Goal: Task Accomplishment & Management: Complete application form

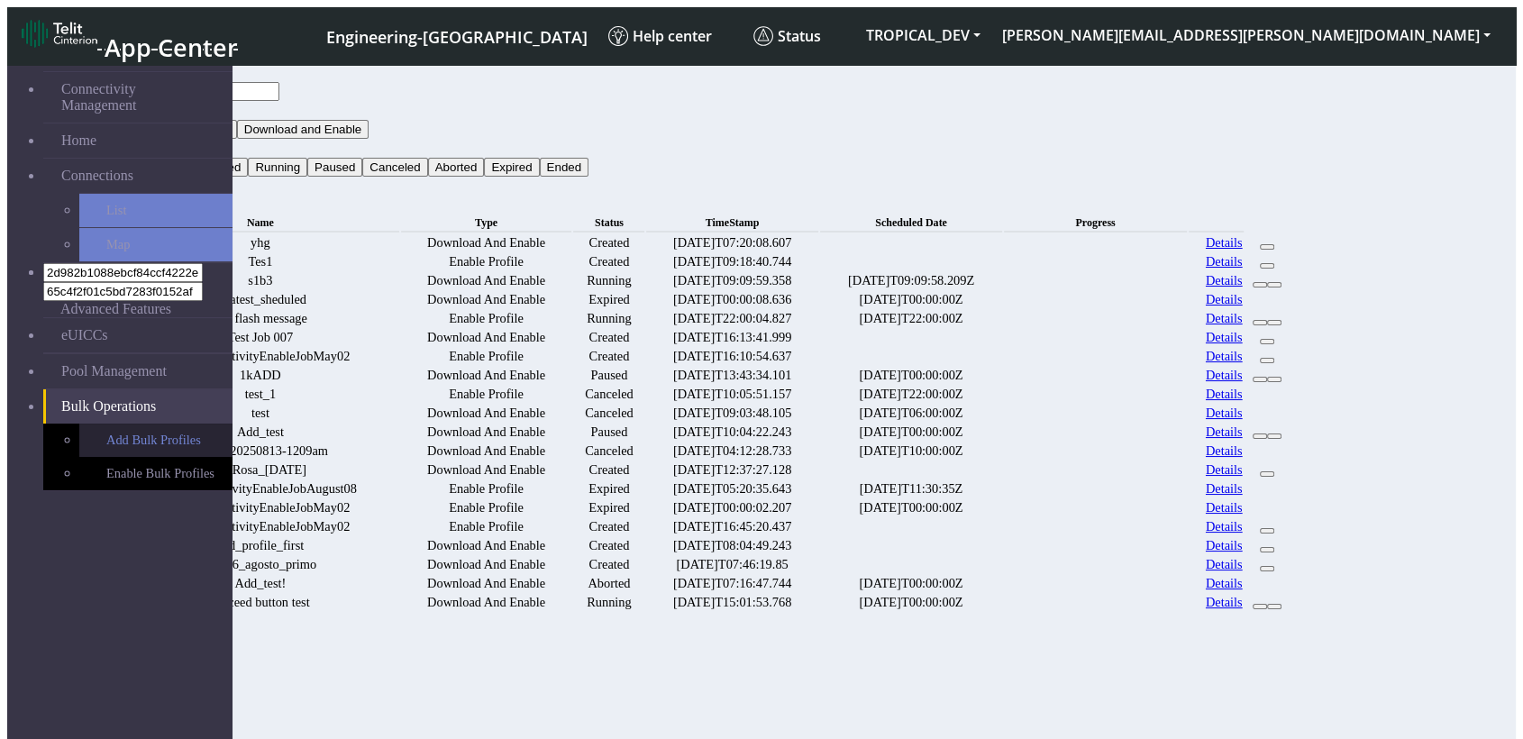
click at [138, 424] on link "Add Bulk Profiles" at bounding box center [155, 440] width 153 height 33
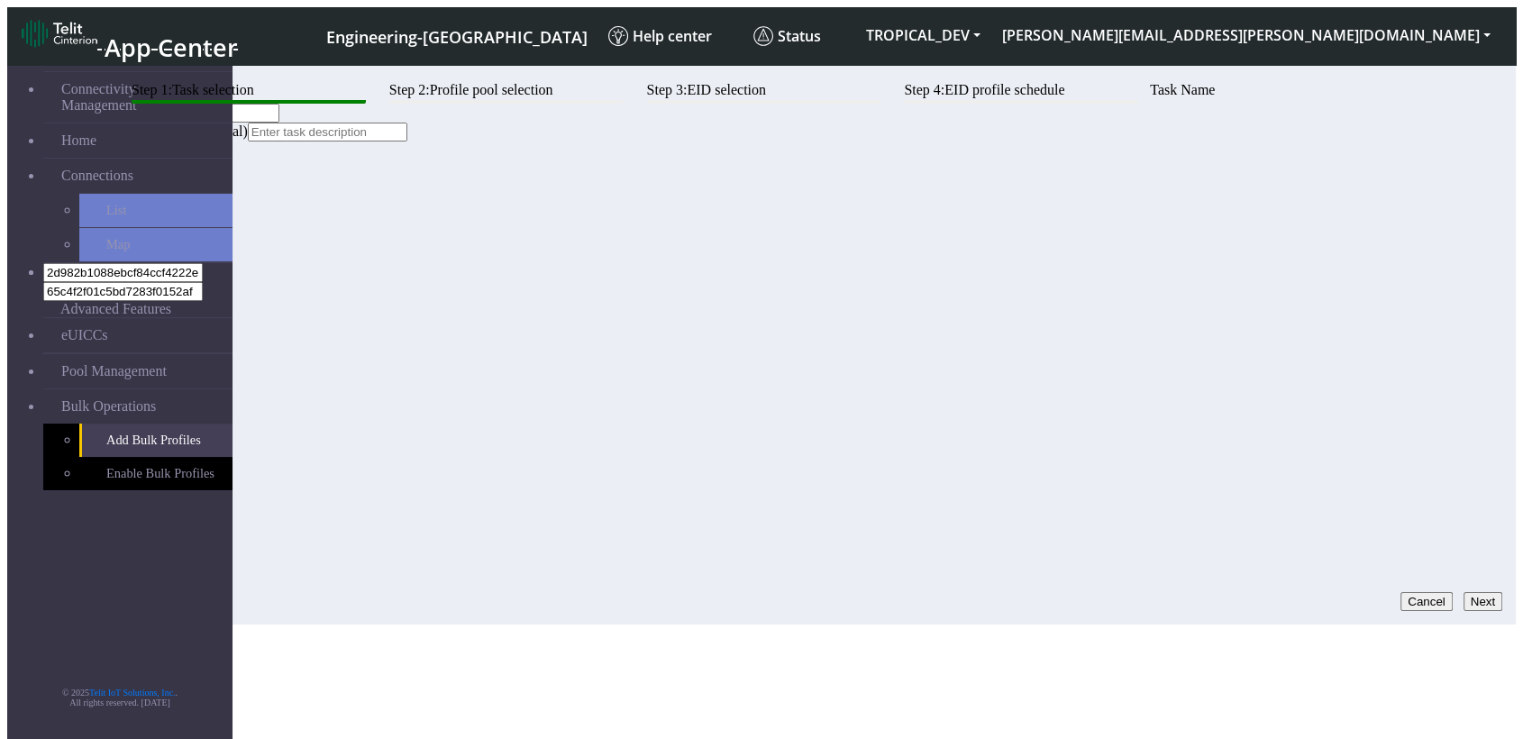
click at [1471, 592] on button "Next" at bounding box center [1483, 601] width 39 height 19
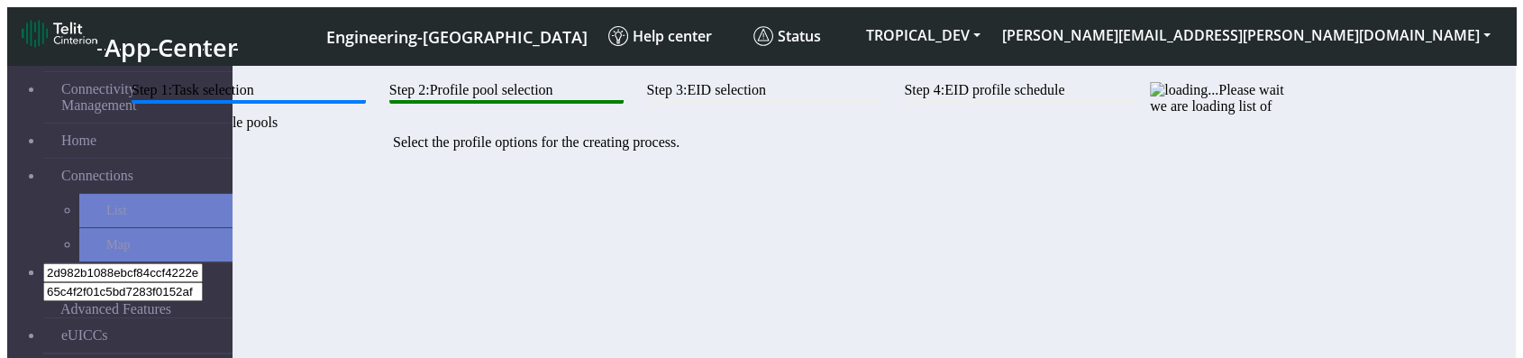
click at [624, 104] on btn "Step 2: Profile pool selection" at bounding box center [506, 93] width 234 height 22
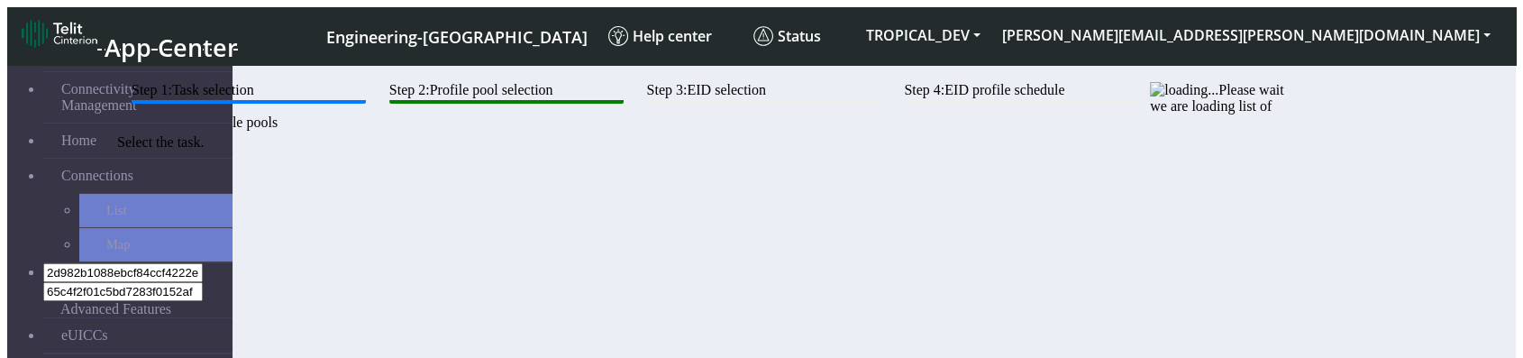
click at [366, 104] on btn "Step 1: Task selection" at bounding box center [249, 93] width 234 height 22
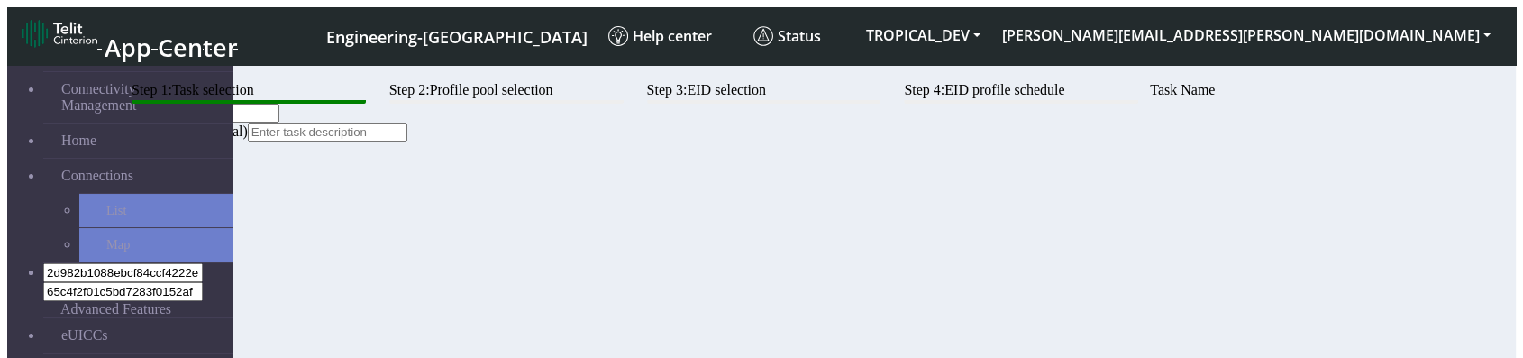
click at [704, 82] on div "Step 1: Task selection Step 2: Profile pool selection Step 3: EID selection Ste…" at bounding box center [705, 82] width 1171 height 0
click at [702, 82] on div "Step 1: Task selection Step 2: Profile pool selection Step 3: EID selection Ste…" at bounding box center [705, 82] width 1171 height 0
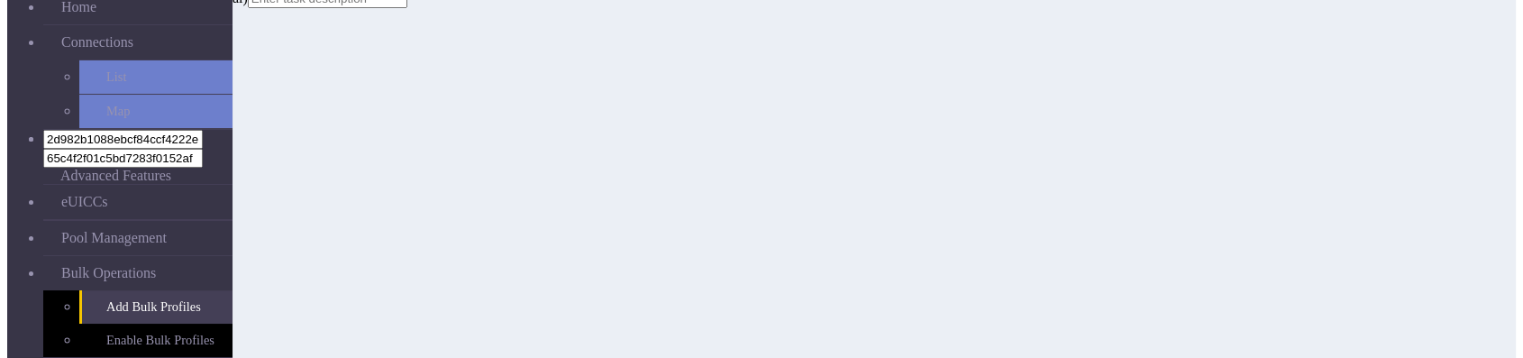
scroll to position [209, 0]
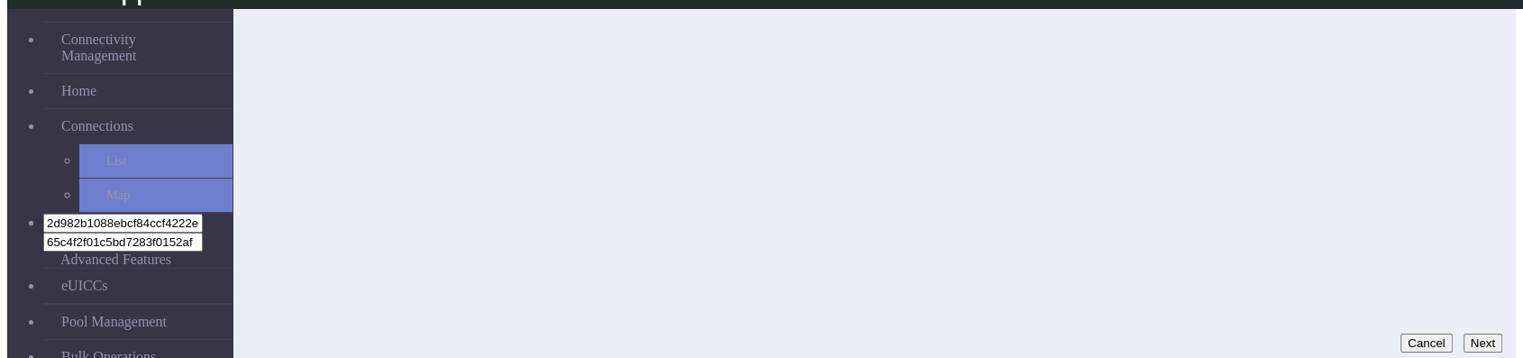
click at [1464, 334] on button "Next" at bounding box center [1483, 343] width 39 height 19
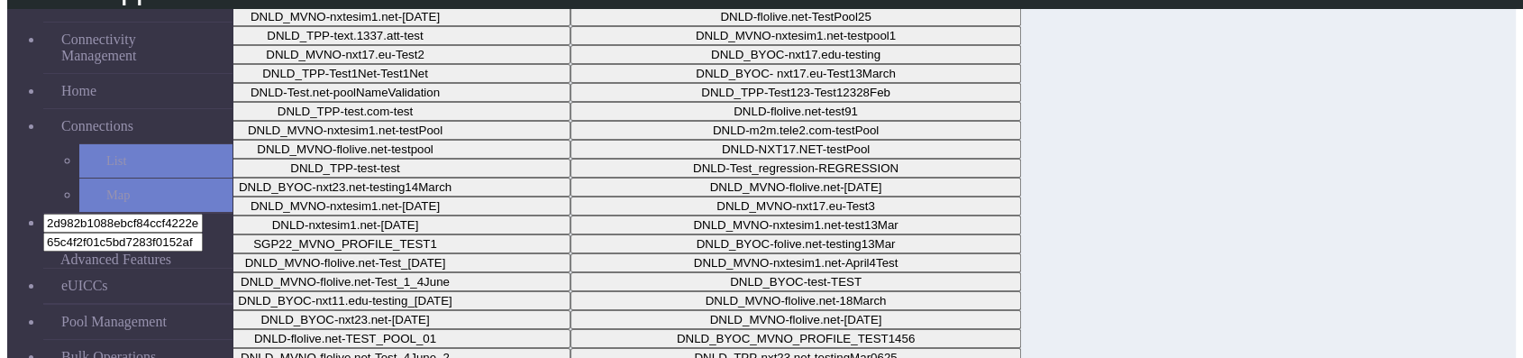
scroll to position [209, 0]
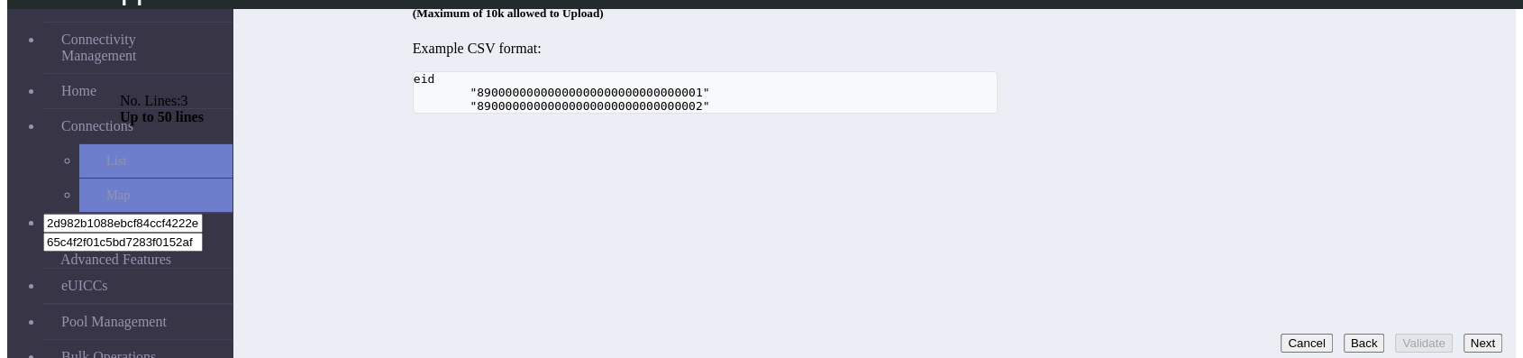
click at [1474, 334] on button "Next" at bounding box center [1483, 343] width 39 height 19
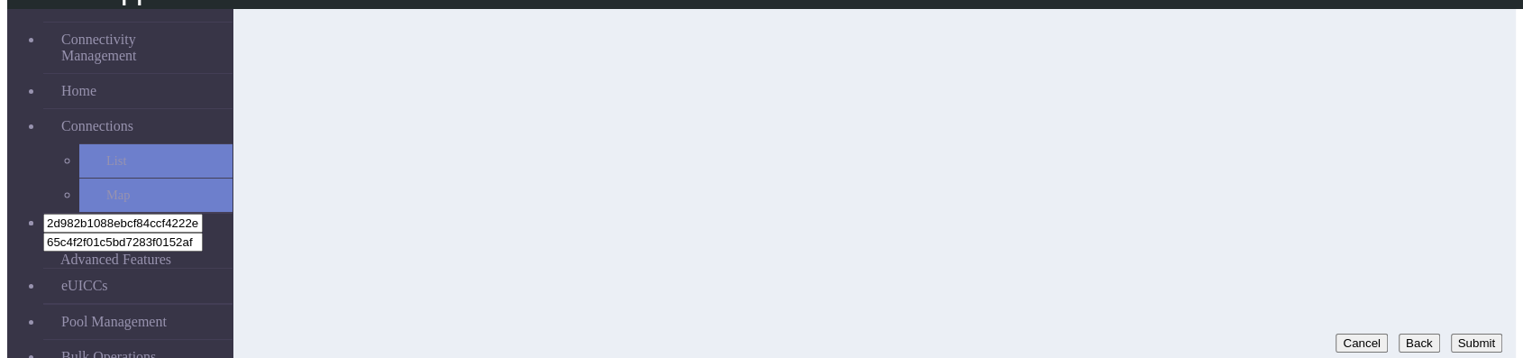
click at [1474, 334] on button "Submit" at bounding box center [1476, 343] width 51 height 19
click at [1233, 334] on button "Back" at bounding box center [1253, 343] width 41 height 19
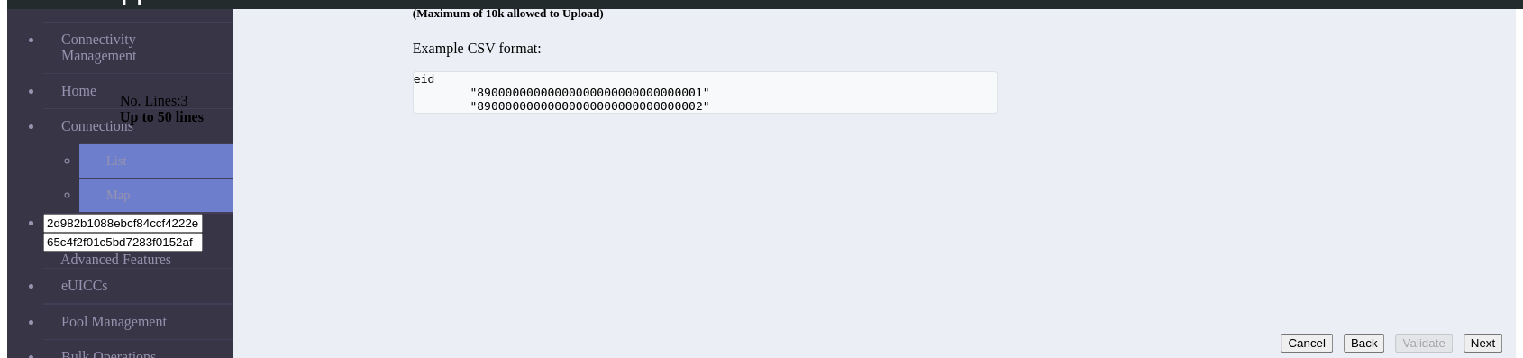
click at [1464, 334] on button "Next" at bounding box center [1483, 343] width 39 height 19
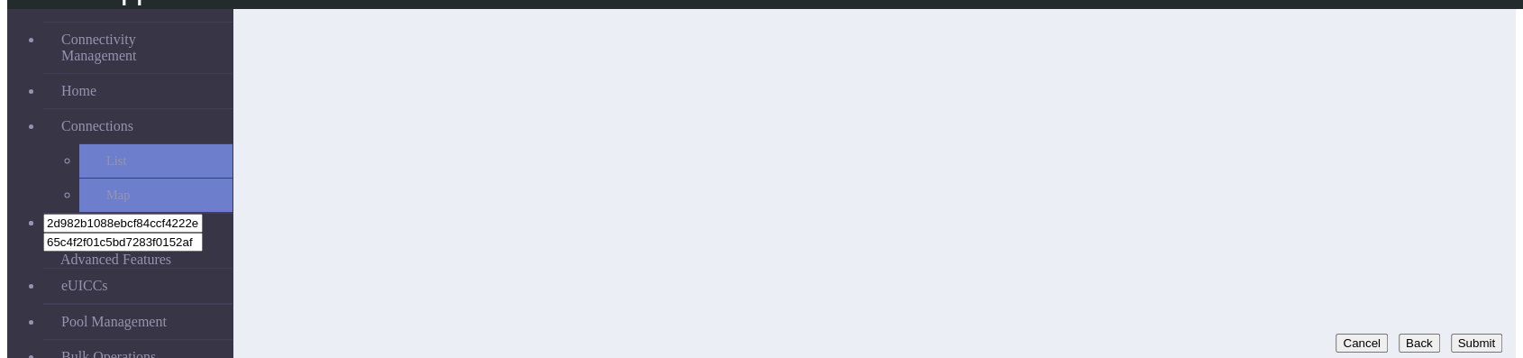
click at [1471, 334] on button "Submit" at bounding box center [1476, 343] width 51 height 19
click at [1233, 335] on button "Back" at bounding box center [1253, 343] width 41 height 19
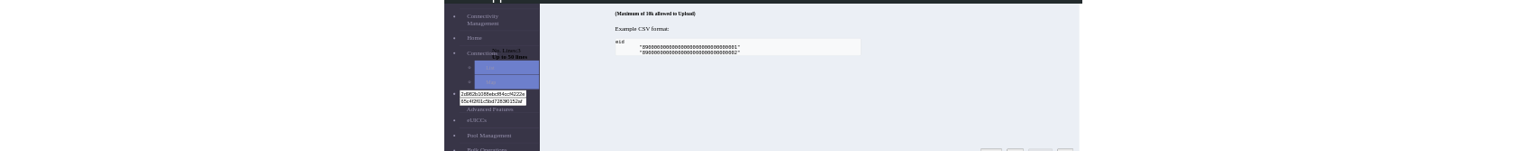
scroll to position [209, 0]
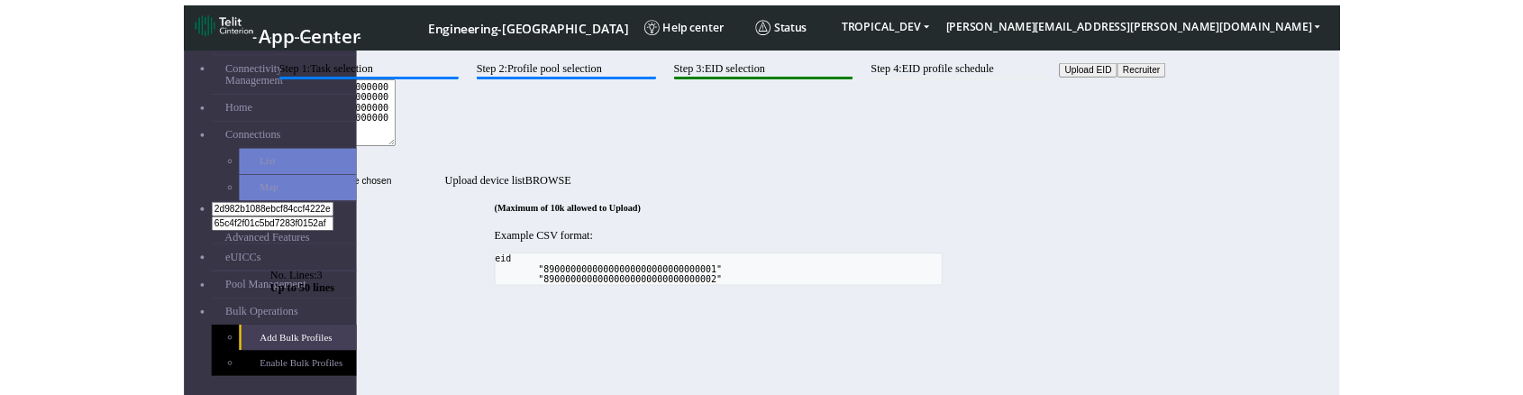
scroll to position [51, 0]
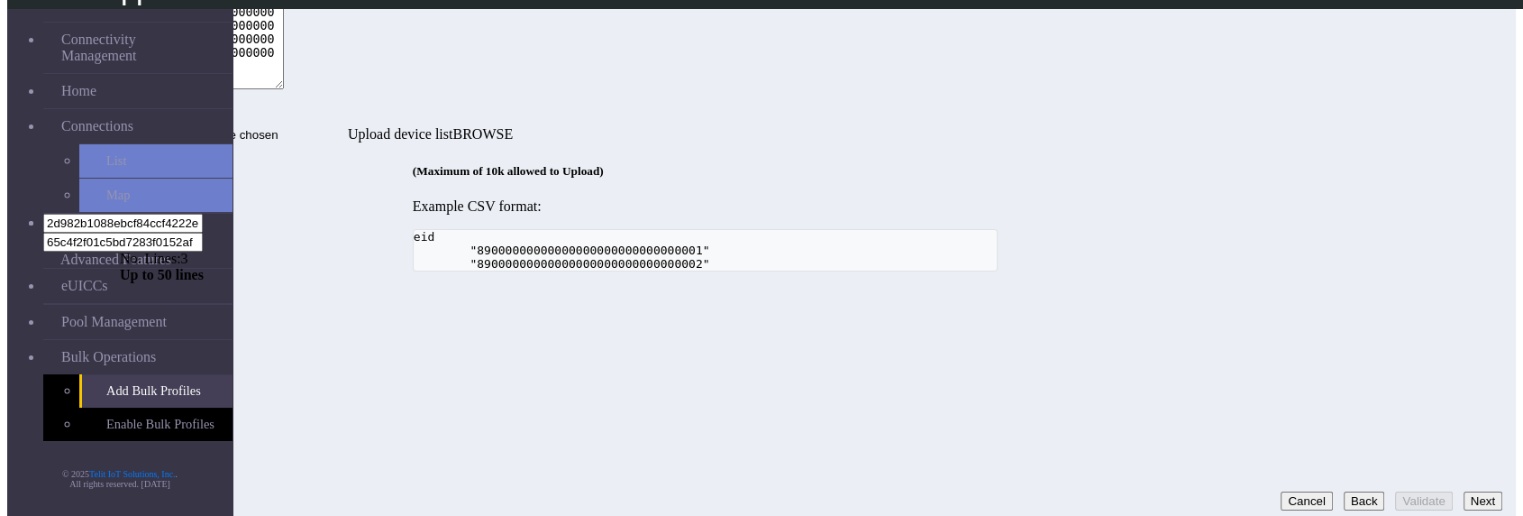
click at [1468, 150] on button "Next" at bounding box center [1483, 500] width 39 height 19
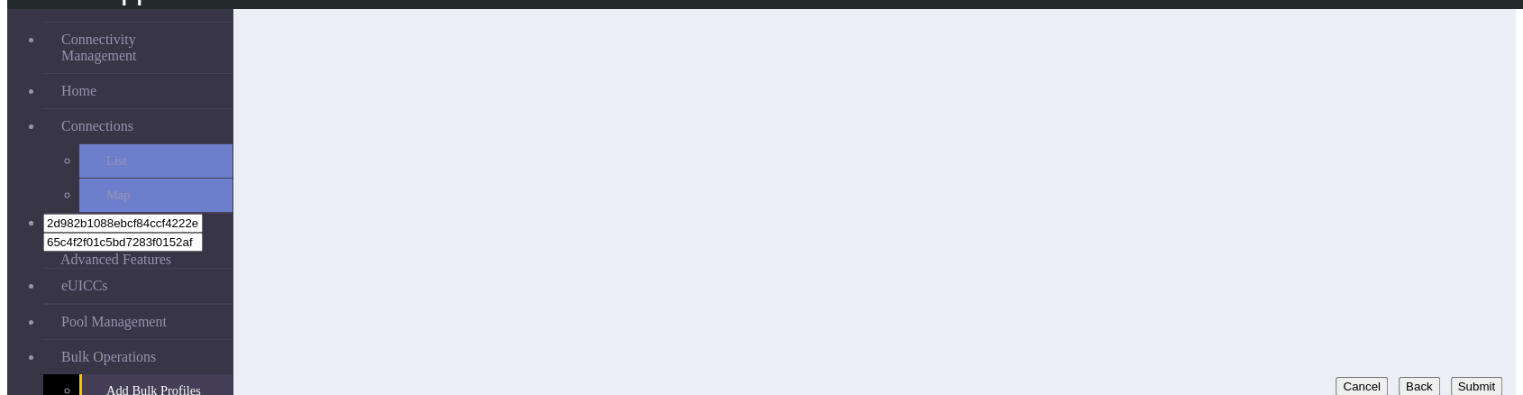
scroll to position [173, 0]
click at [1486, 150] on button "Submit" at bounding box center [1476, 379] width 51 height 19
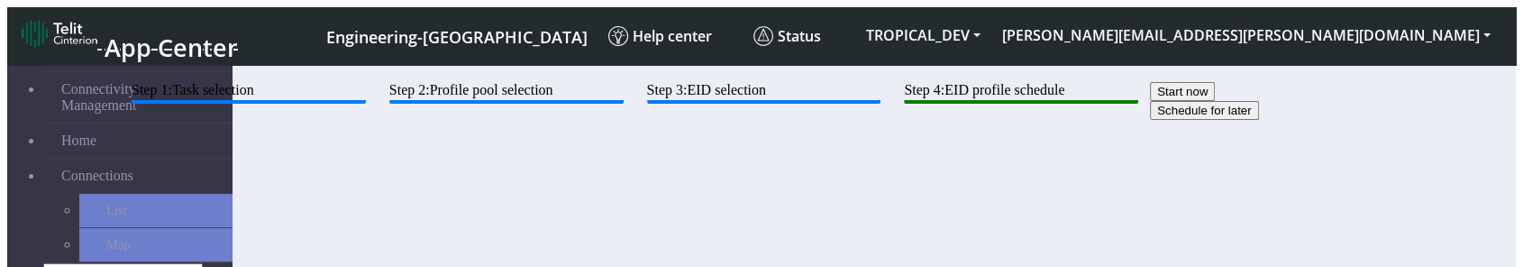
click at [829, 120] on app-eid-profile-scheduler "Start now Schedule for later Cancel Back Submit" at bounding box center [705, 101] width 1171 height 38
click at [708, 120] on div "Step 1: Task selection Step 2: Profile pool selection Step 3: EID selection Ste…" at bounding box center [705, 101] width 1171 height 38
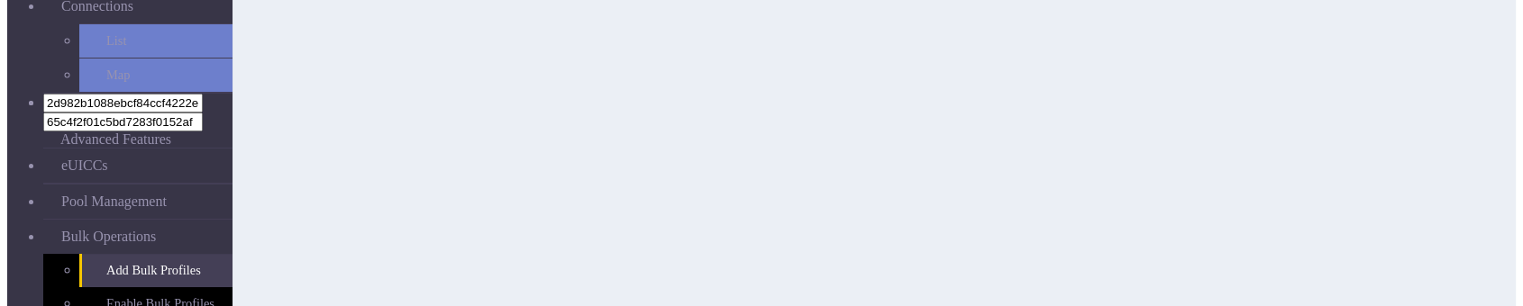
scroll to position [260, 0]
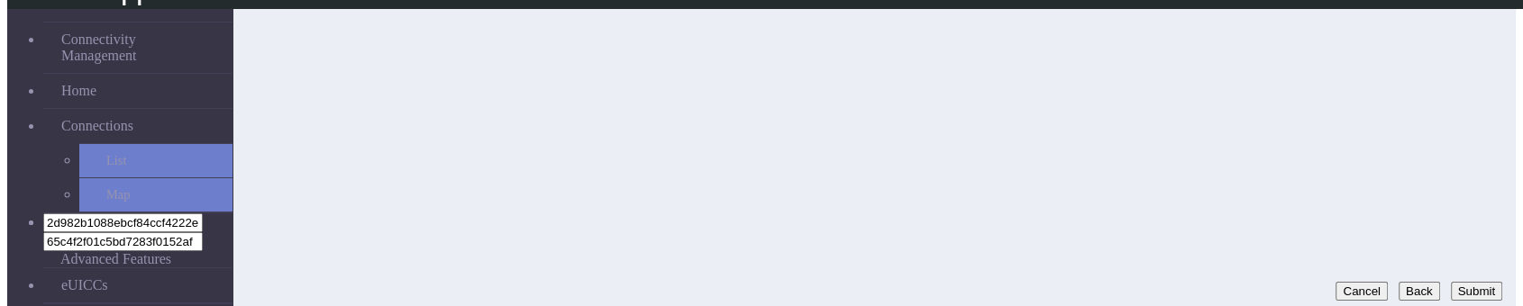
click at [1473, 266] on button "Submit" at bounding box center [1476, 291] width 51 height 19
click at [1233, 266] on button "Back" at bounding box center [1253, 291] width 41 height 19
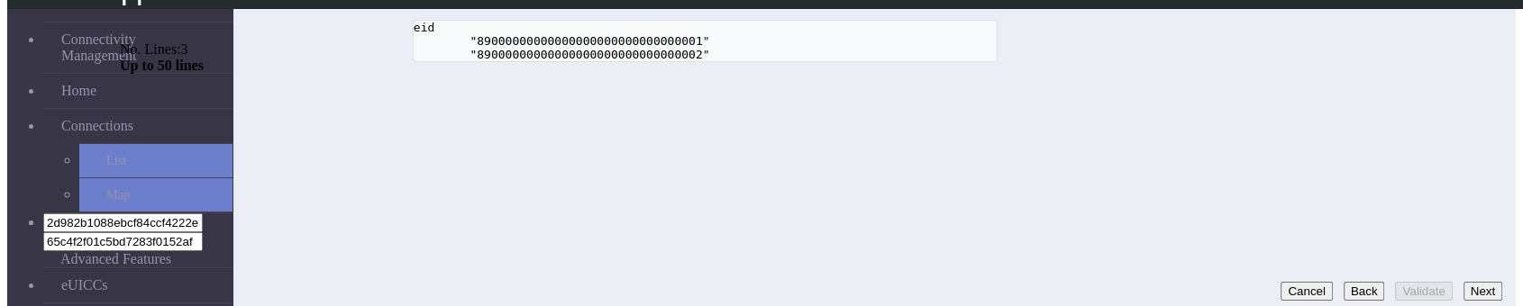
click at [1474, 266] on button "Next" at bounding box center [1483, 291] width 39 height 19
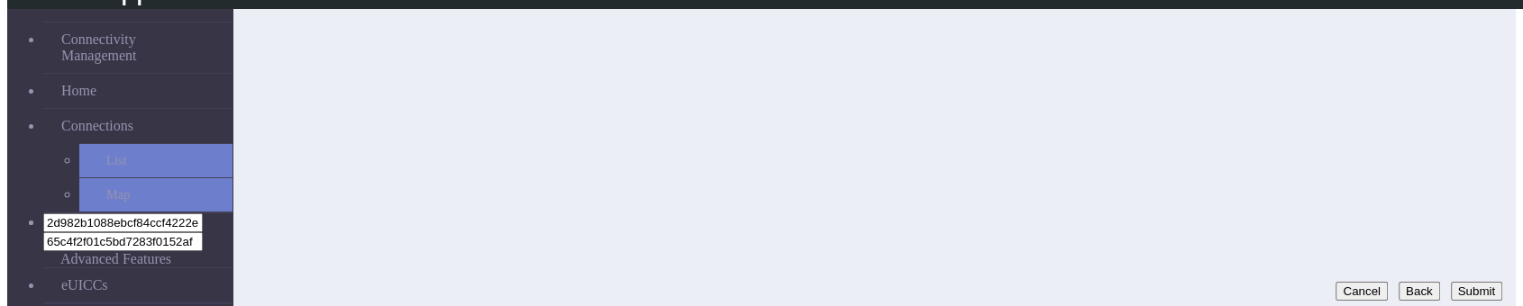
click at [1463, 266] on button "Submit" at bounding box center [1476, 291] width 51 height 19
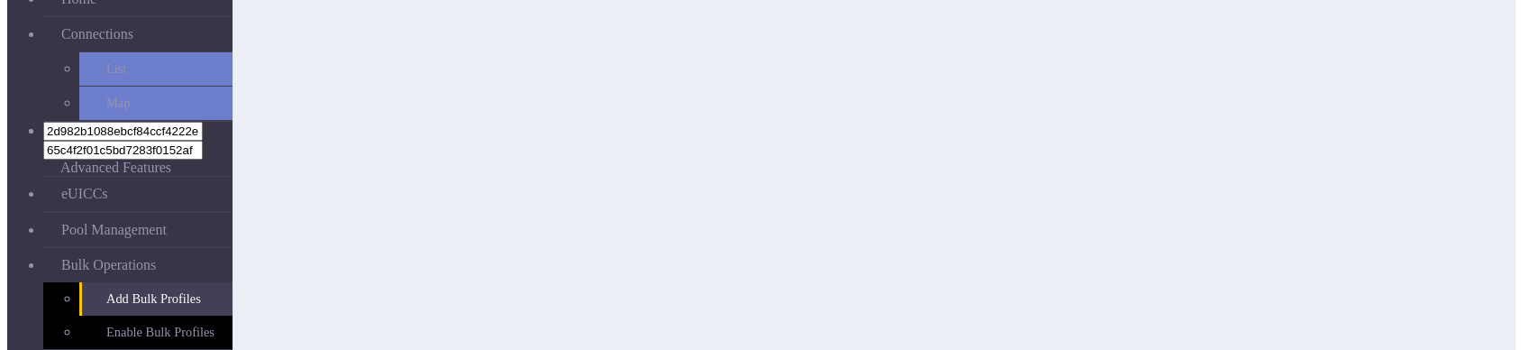
scroll to position [217, 0]
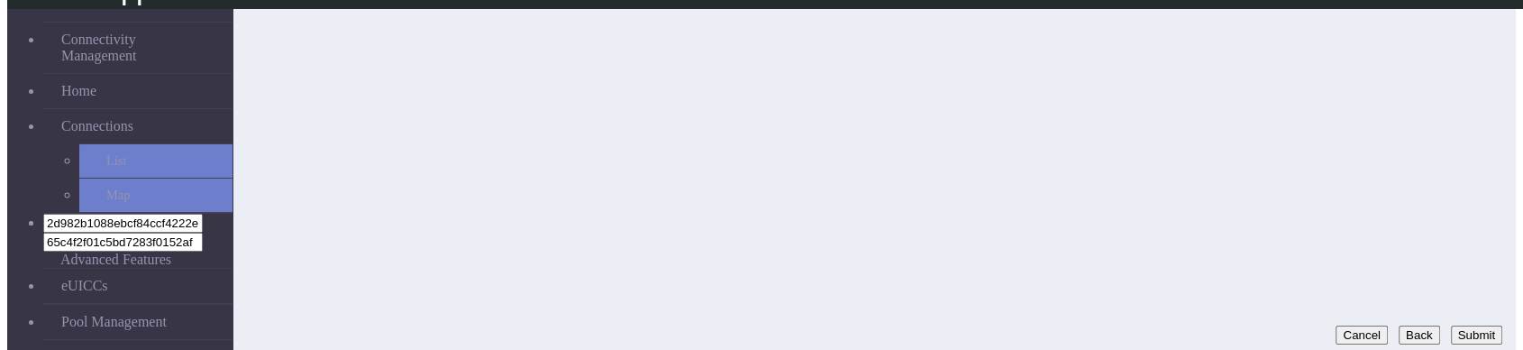
click at [1470, 306] on button "Submit" at bounding box center [1476, 334] width 51 height 19
click at [1233, 306] on button "Back" at bounding box center [1253, 334] width 41 height 19
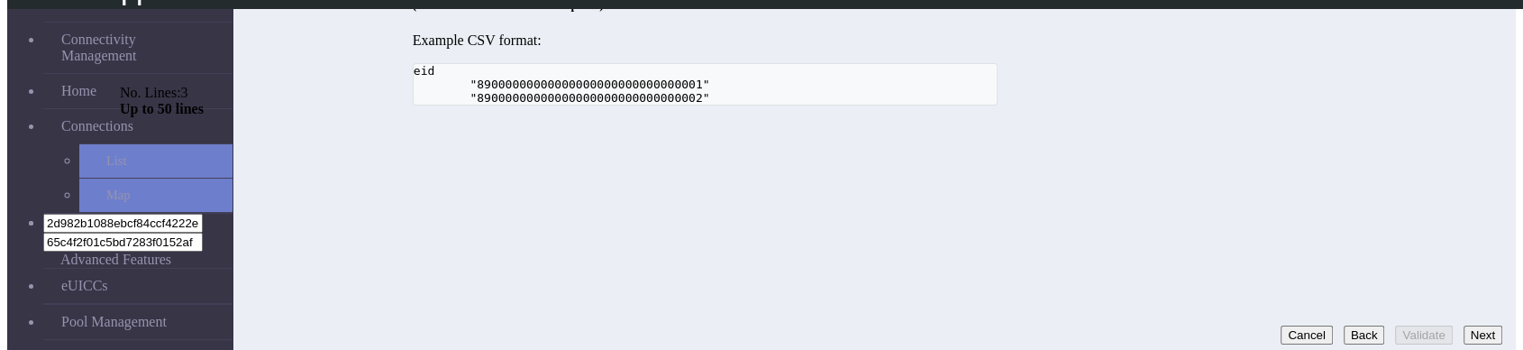
click at [1494, 306] on button "Next" at bounding box center [1483, 334] width 39 height 19
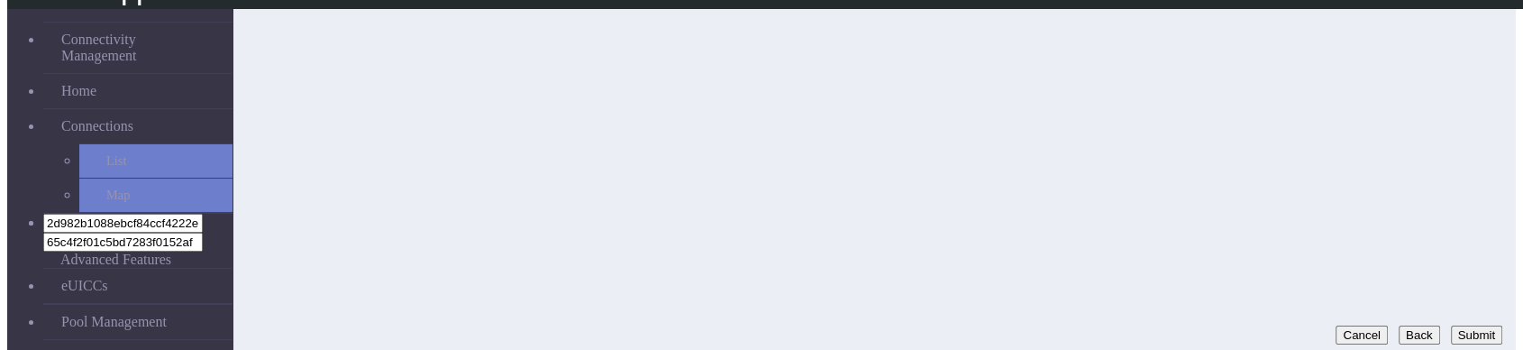
click at [1469, 306] on button "Submit" at bounding box center [1476, 334] width 51 height 19
click at [1462, 325] on button "Submit" at bounding box center [1476, 334] width 51 height 19
click at [1233, 325] on button "Back" at bounding box center [1253, 334] width 41 height 19
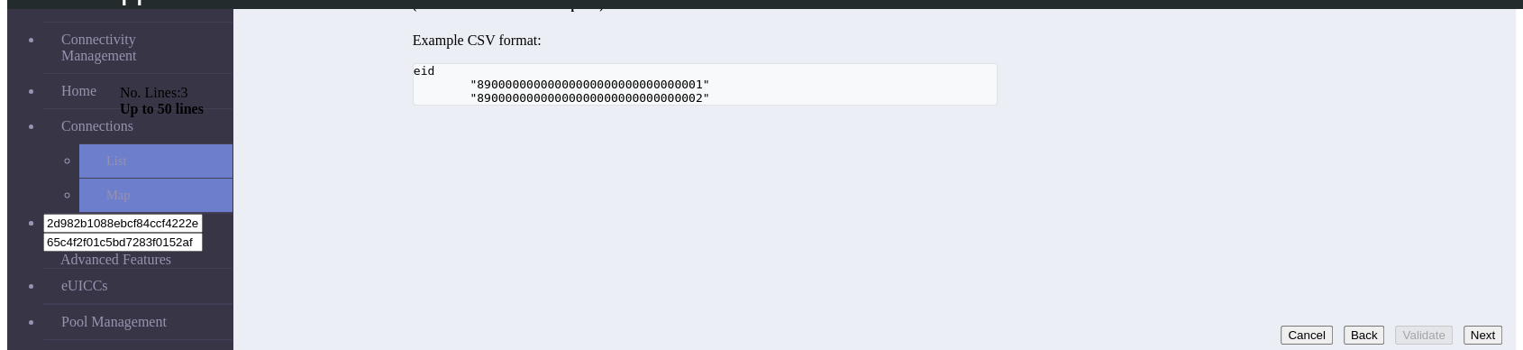
click at [1477, 325] on button "Next" at bounding box center [1483, 334] width 39 height 19
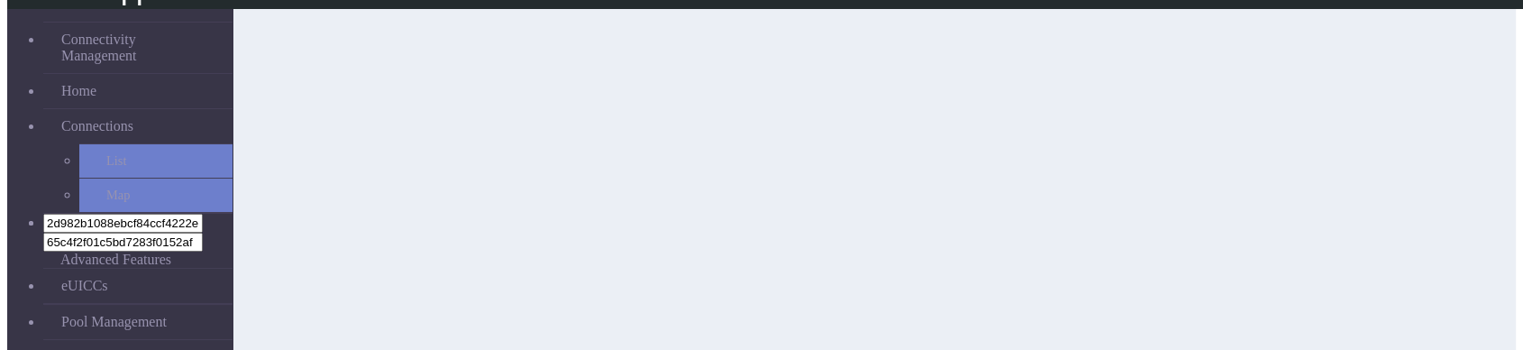
scroll to position [200, 0]
click at [1451, 343] on button "Submit" at bounding box center [1476, 352] width 51 height 19
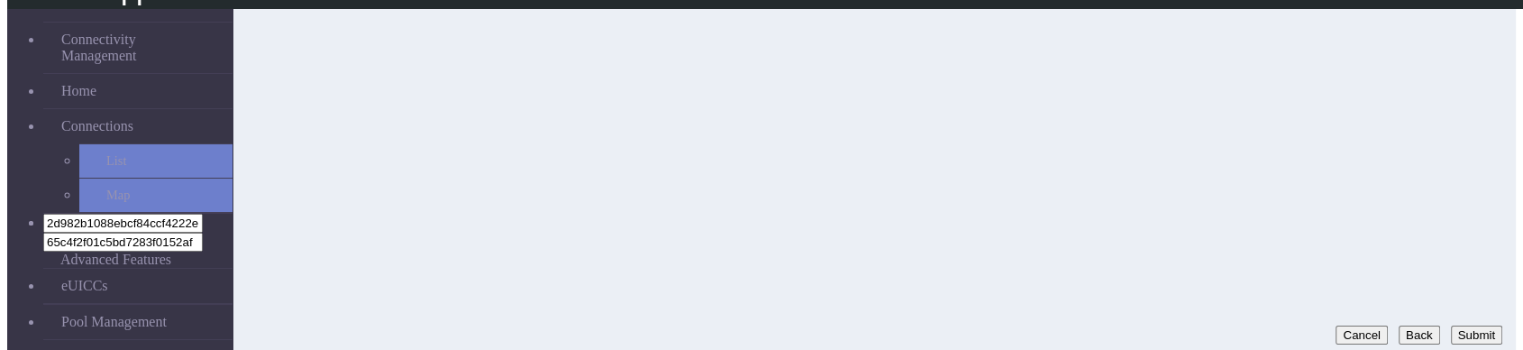
click at [1453, 325] on button "Submit" at bounding box center [1476, 334] width 51 height 19
click at [1233, 325] on button "Back" at bounding box center [1253, 334] width 41 height 19
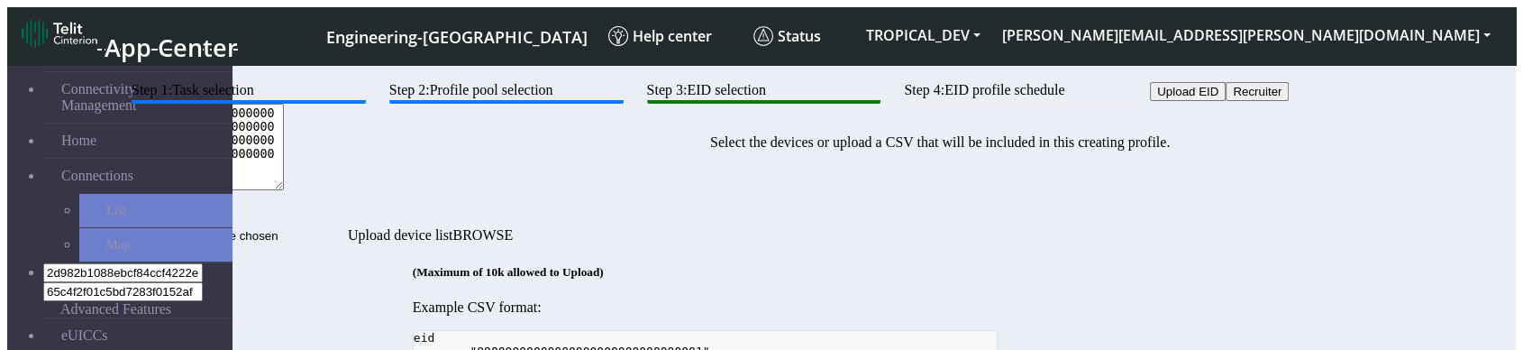
click at [882, 104] on btn "Step 3: EID selection" at bounding box center [764, 93] width 234 height 22
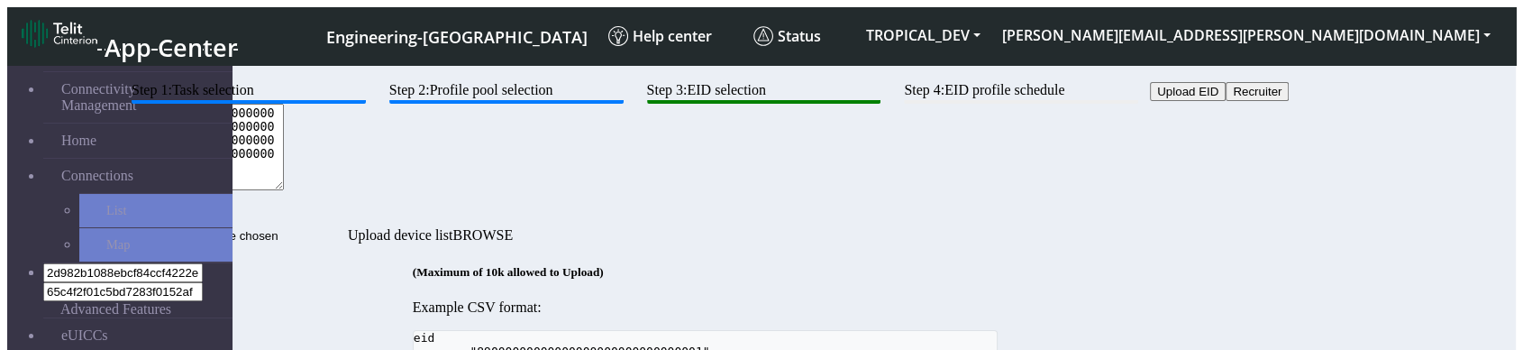
click at [284, 190] on textarea "89000000000000000000000000000023,89000000000000000000000000000024,8900000000000…" at bounding box center [202, 147] width 164 height 87
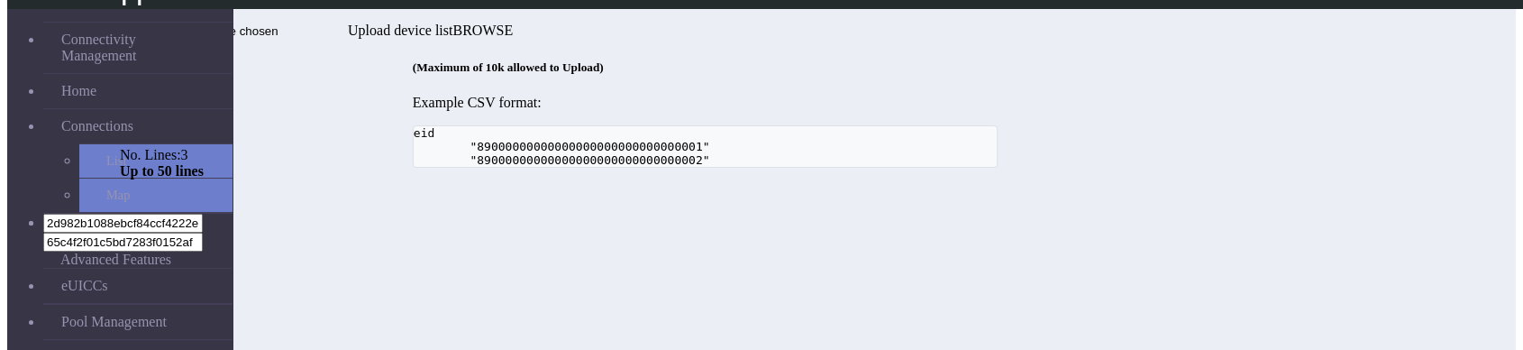
scroll to position [217, 0]
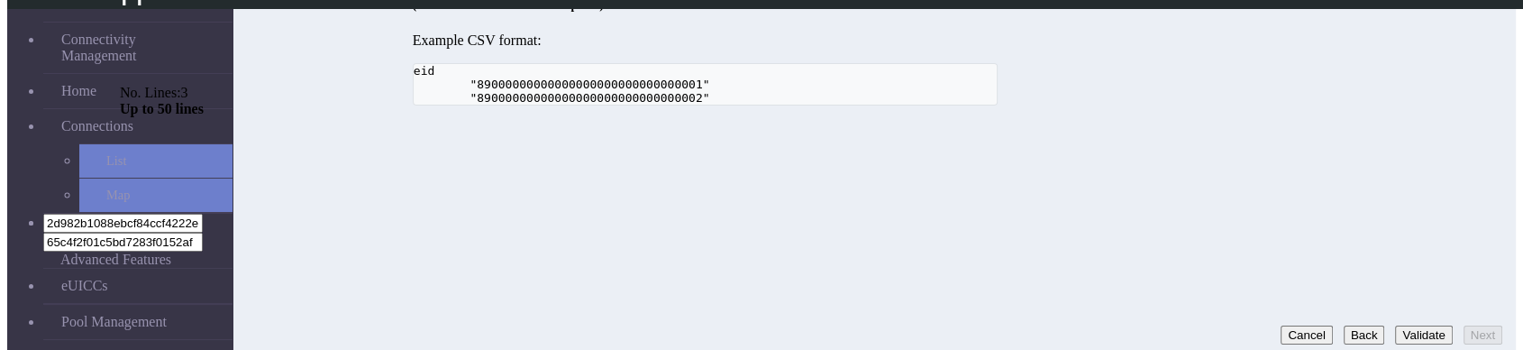
type textarea "89000000000000000000000000000023,89000000000000000000000000000024,8900000000000…"
click at [1406, 325] on button "Validate" at bounding box center [1423, 334] width 57 height 19
click at [1482, 325] on button "Next" at bounding box center [1483, 334] width 39 height 19
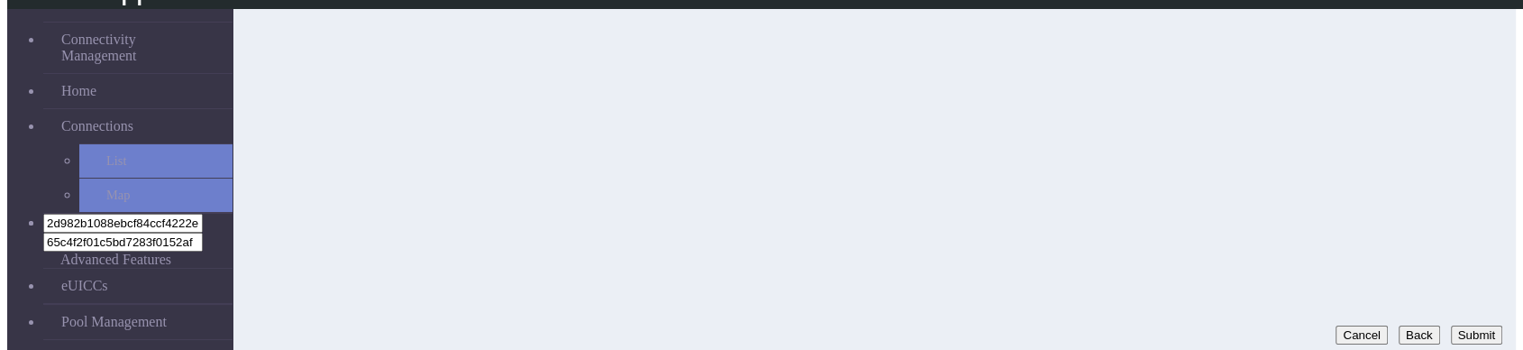
click at [1467, 325] on button "Submit" at bounding box center [1476, 334] width 51 height 19
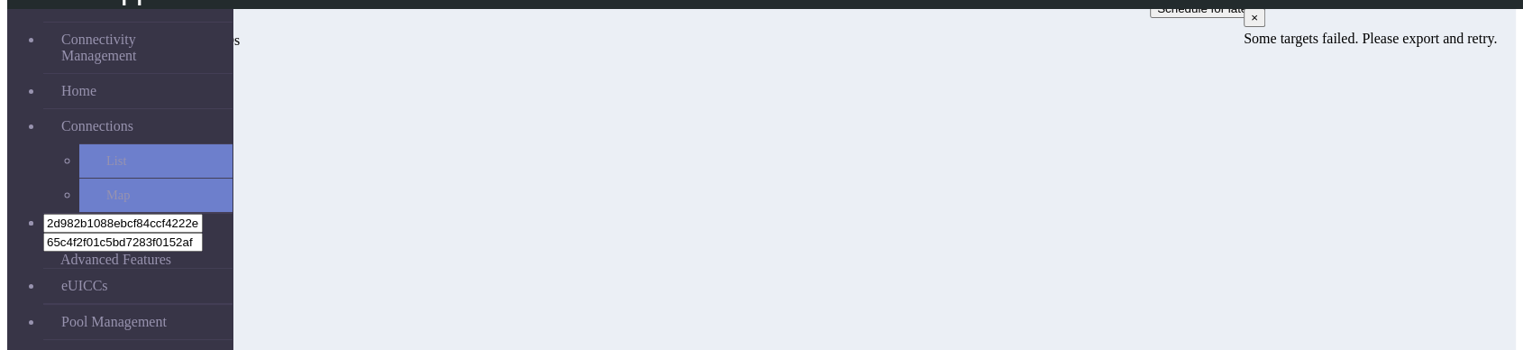
scroll to position [17, 0]
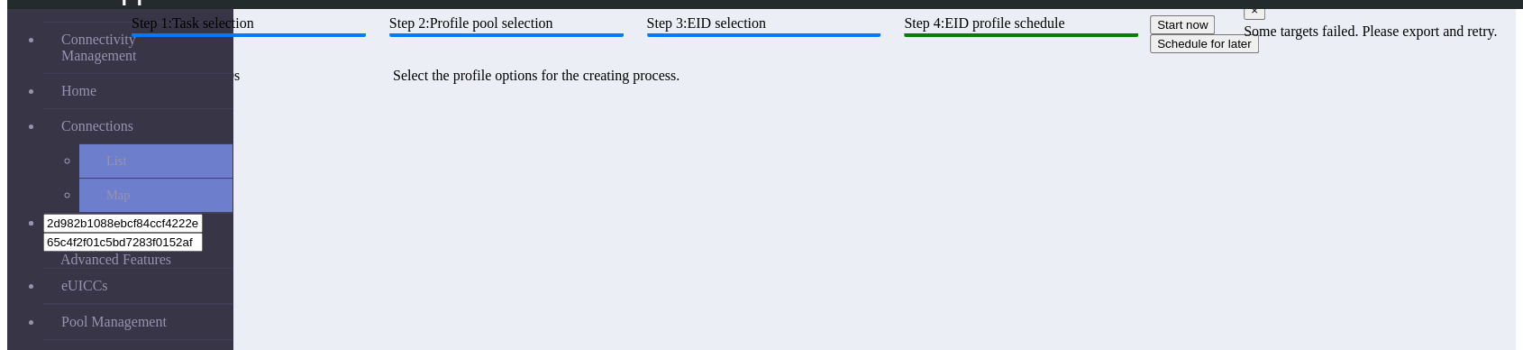
click at [624, 37] on btn "Step 2: Profile pool selection" at bounding box center [506, 26] width 234 height 22
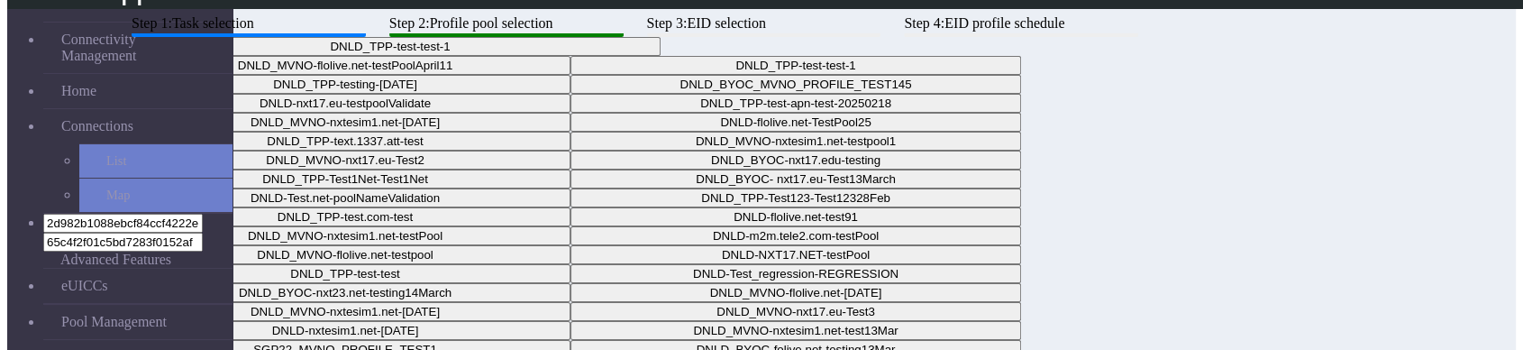
click at [661, 56] on button "DNLD_TPP-test-test-1" at bounding box center [390, 46] width 541 height 19
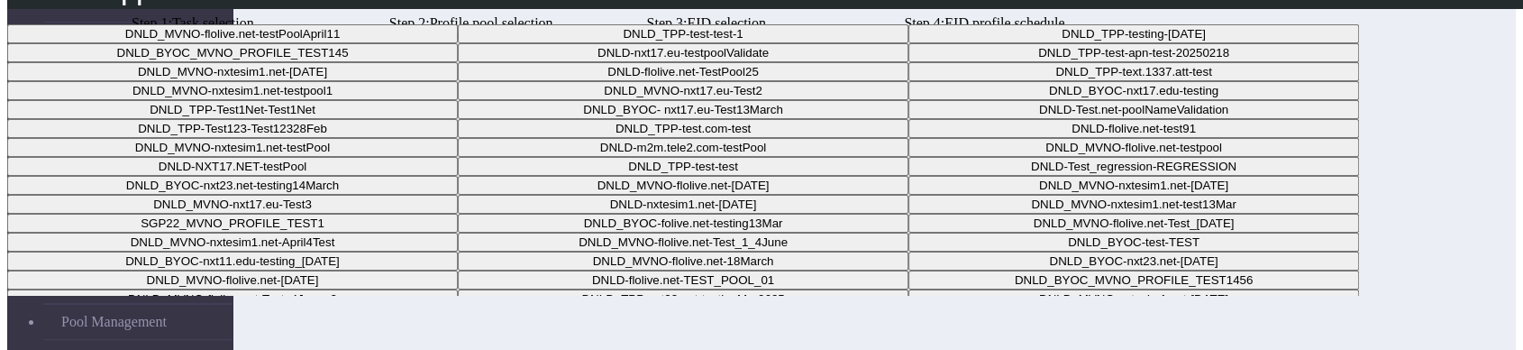
click at [458, 62] on Pool105bbe2e-dfba-431f-bd84-8d2870c0a932-dropdown "DNLD_BYOC_MVNO_PROFILE_TEST145" at bounding box center [232, 52] width 451 height 19
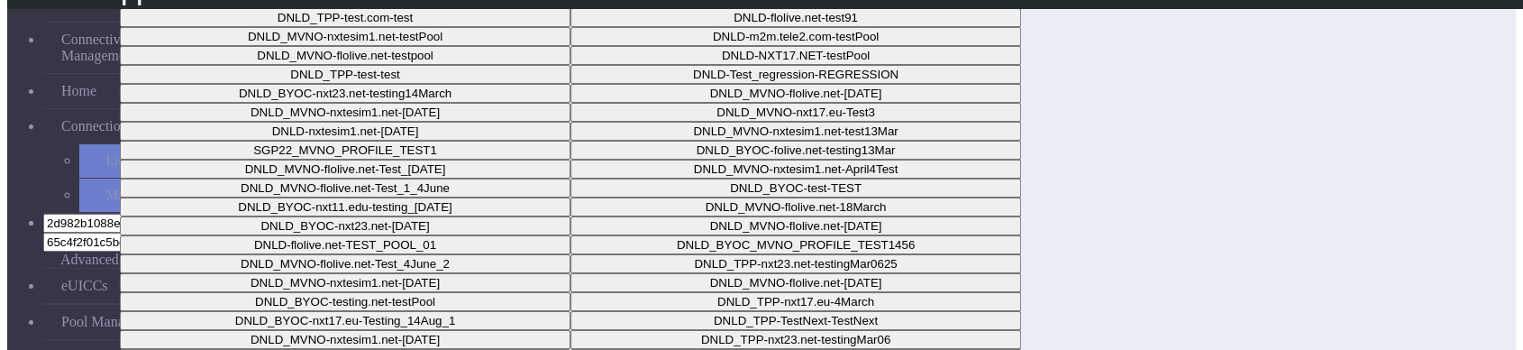
scroll to position [217, 0]
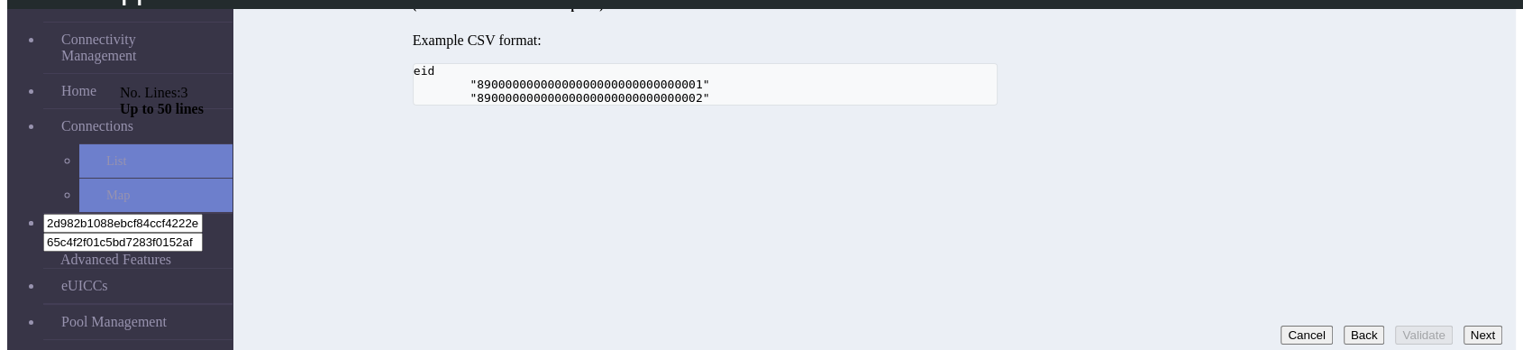
click at [1474, 325] on button "Next" at bounding box center [1483, 334] width 39 height 19
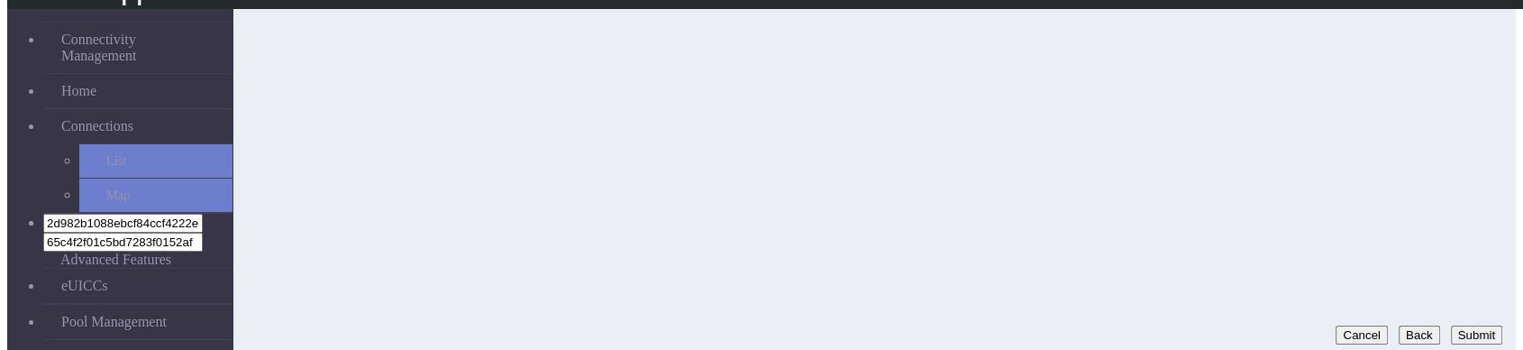
click at [1477, 326] on button "Submit" at bounding box center [1476, 334] width 51 height 19
click at [1233, 325] on button "Back" at bounding box center [1253, 334] width 41 height 19
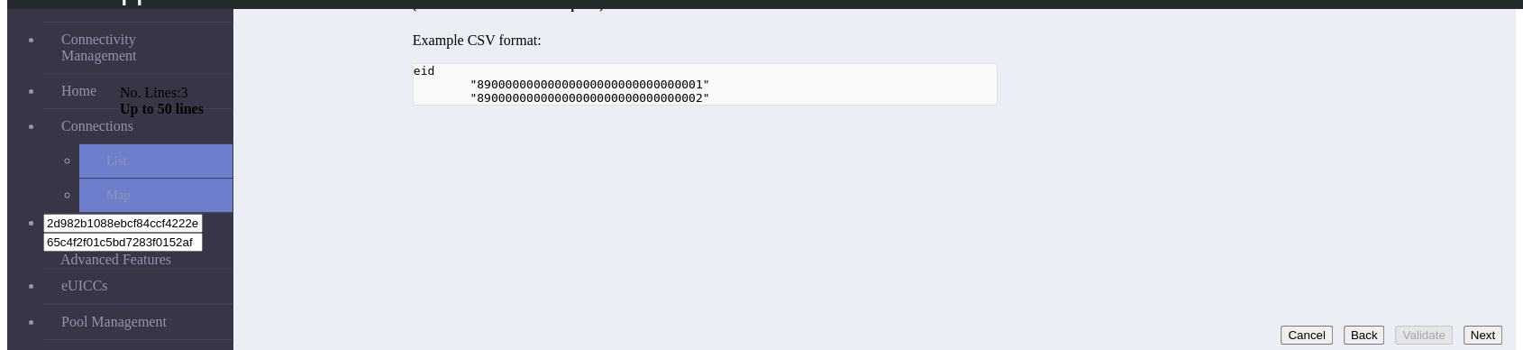
click at [1344, 325] on button "Back" at bounding box center [1364, 334] width 41 height 19
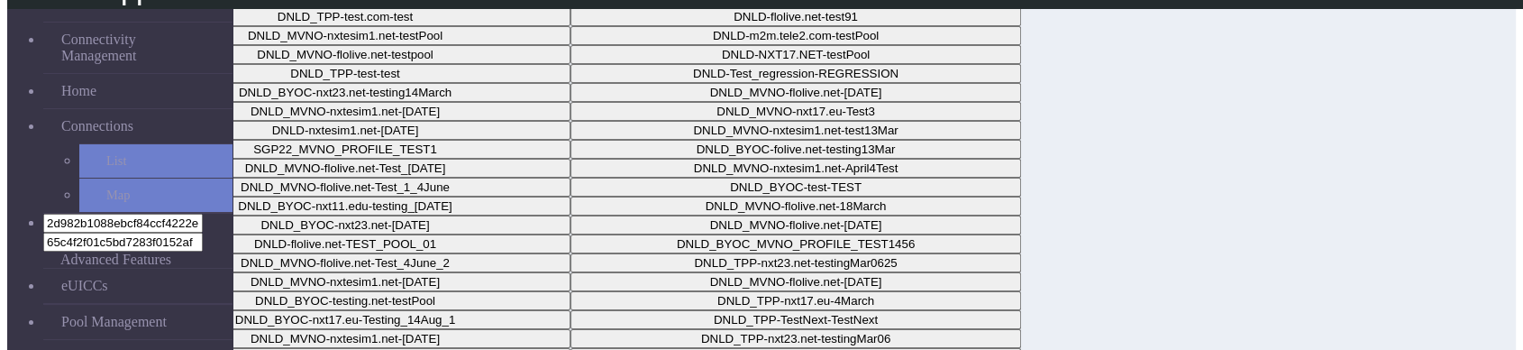
scroll to position [72, 0]
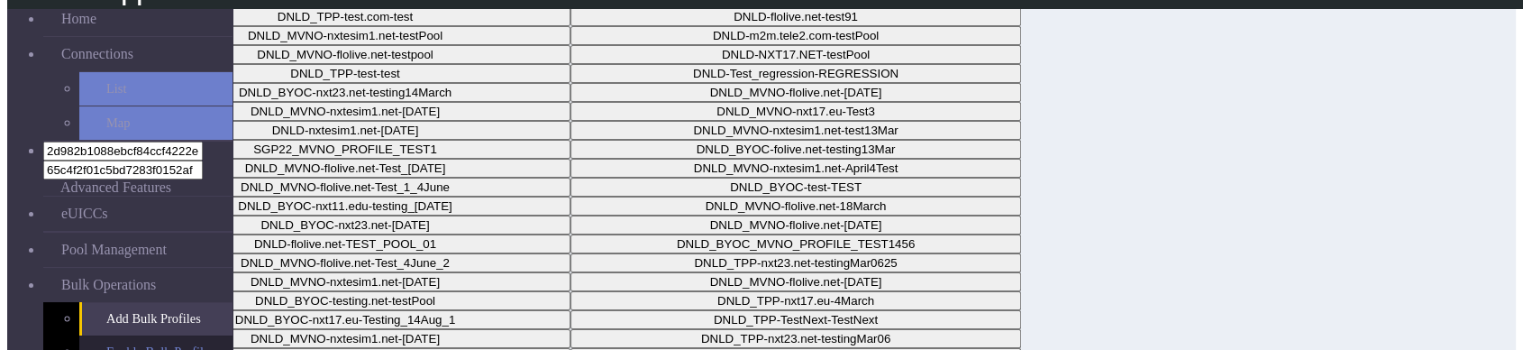
click at [123, 335] on link "Enable Bulk Profiles" at bounding box center [155, 351] width 153 height 33
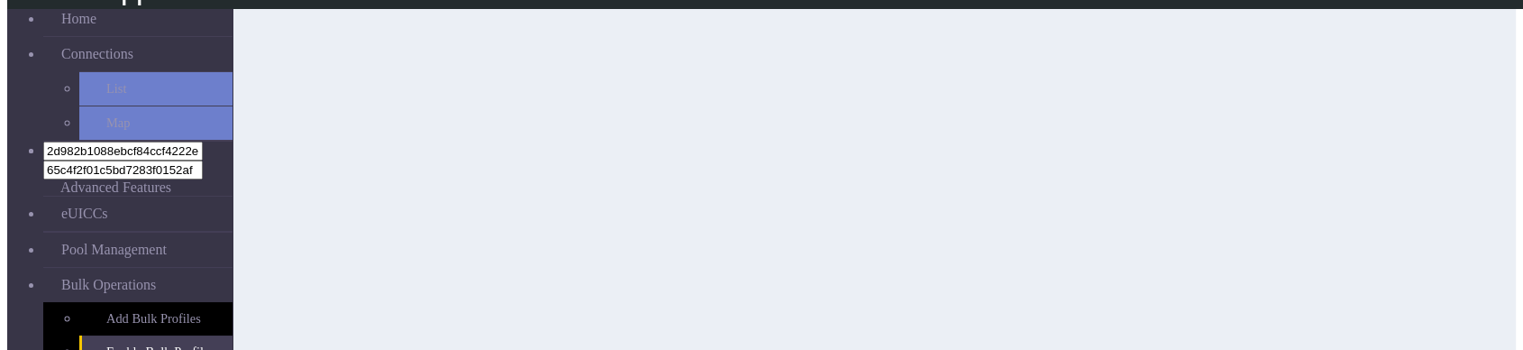
scroll to position [17, 0]
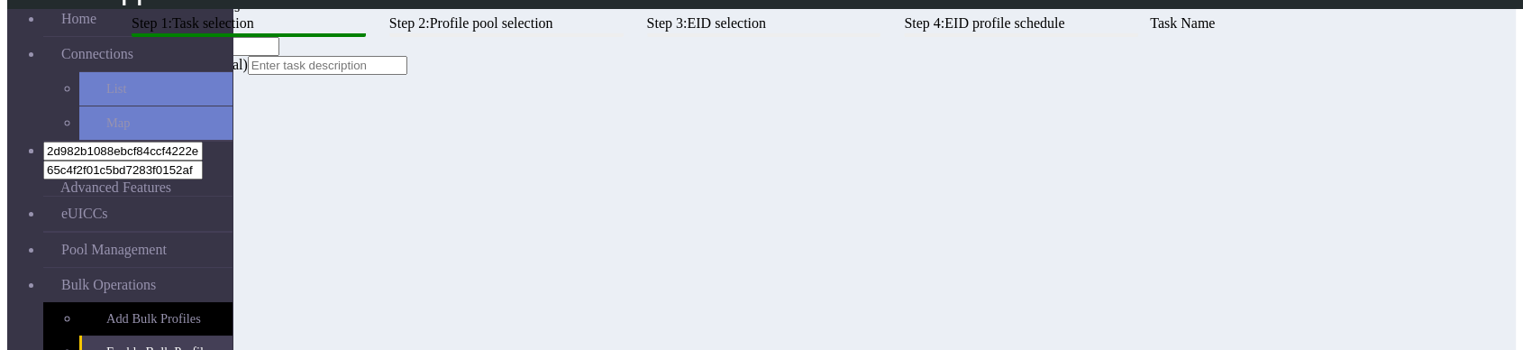
click at [279, 56] on input "yhg" at bounding box center [200, 46] width 160 height 19
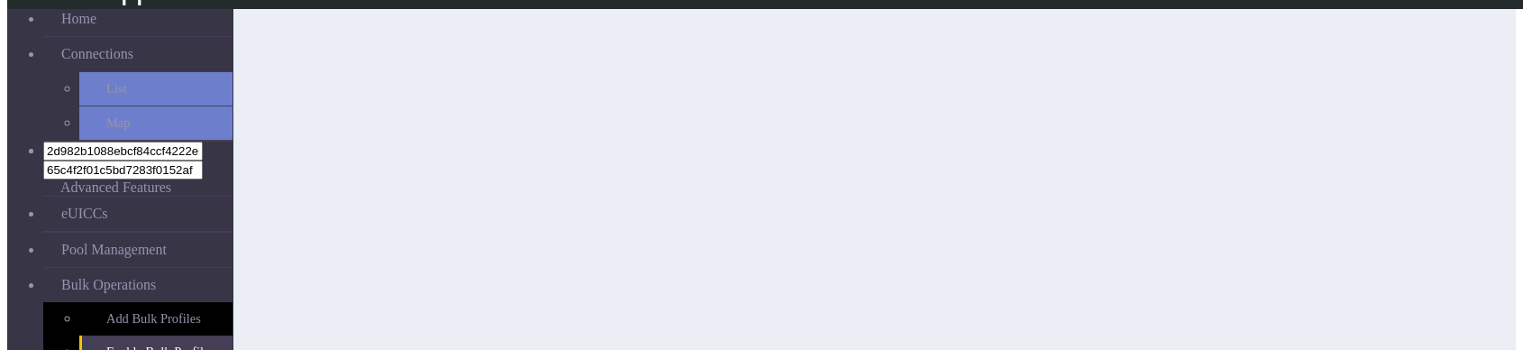
scroll to position [217, 0]
type input "testtttt"
click at [1485, 325] on button "Next" at bounding box center [1483, 334] width 39 height 19
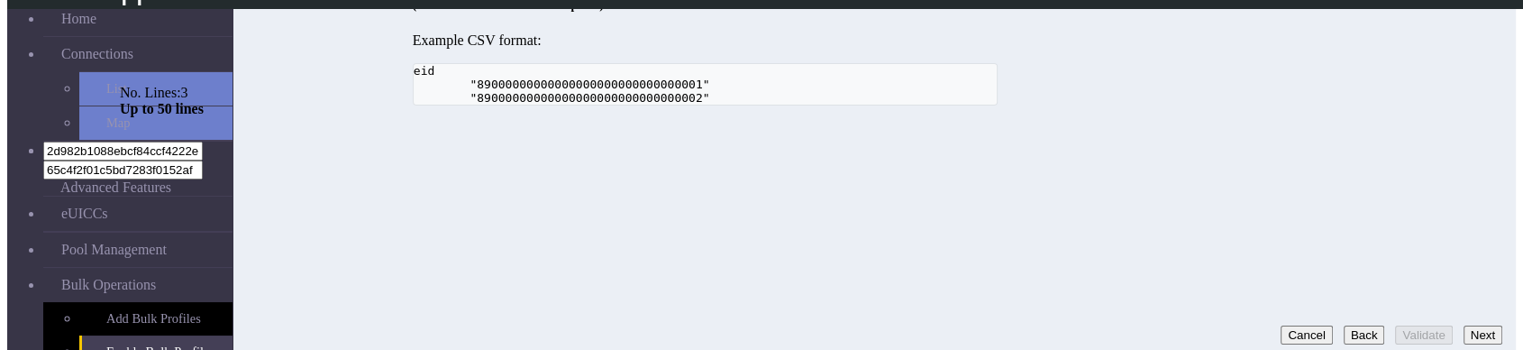
click at [1479, 325] on button "Next" at bounding box center [1483, 334] width 39 height 19
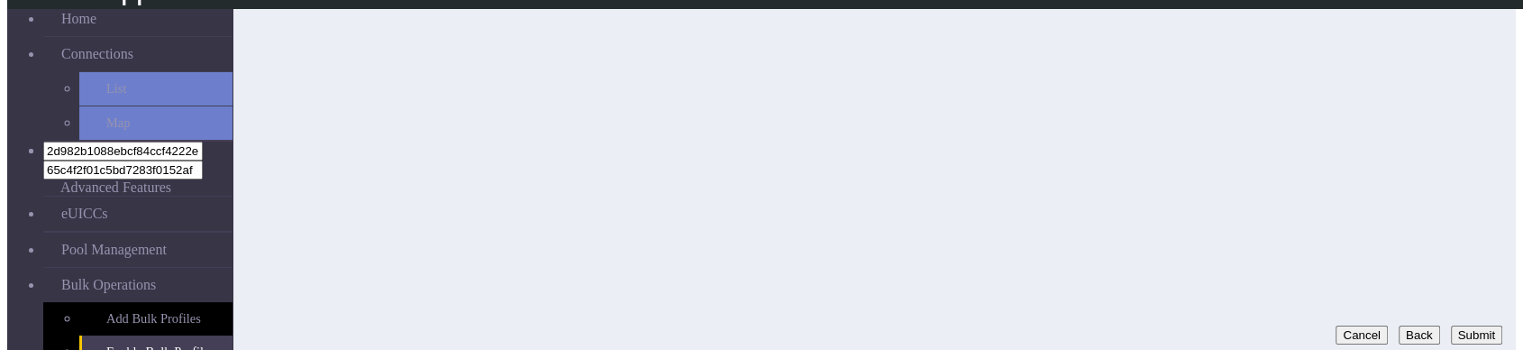
click at [1451, 325] on button "Submit" at bounding box center [1476, 334] width 51 height 19
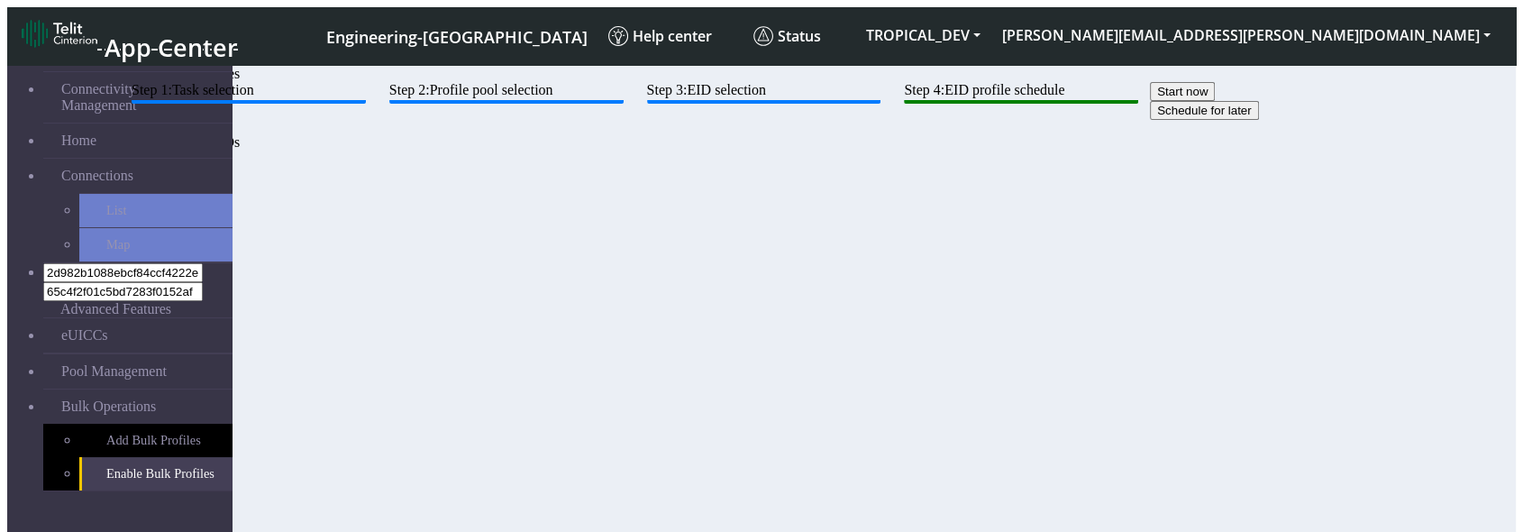
click at [735, 212] on div "Step 1: Task selection Step 2: Profile pool selection Step 3: EID selection Ste…" at bounding box center [705, 147] width 1171 height 130
